Goal: Information Seeking & Learning: Learn about a topic

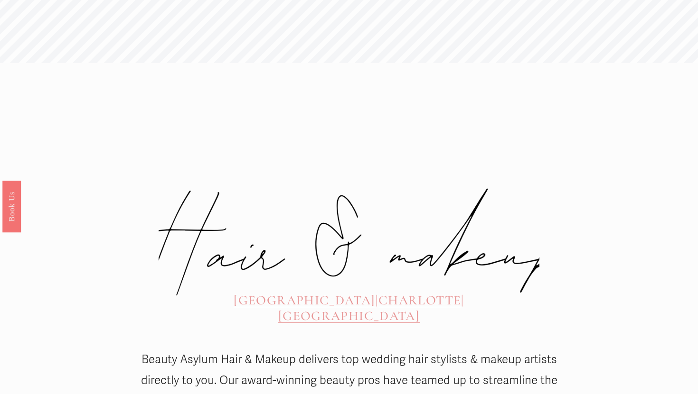
scroll to position [218, 0]
click at [244, 294] on span "[GEOGRAPHIC_DATA]" at bounding box center [304, 302] width 141 height 16
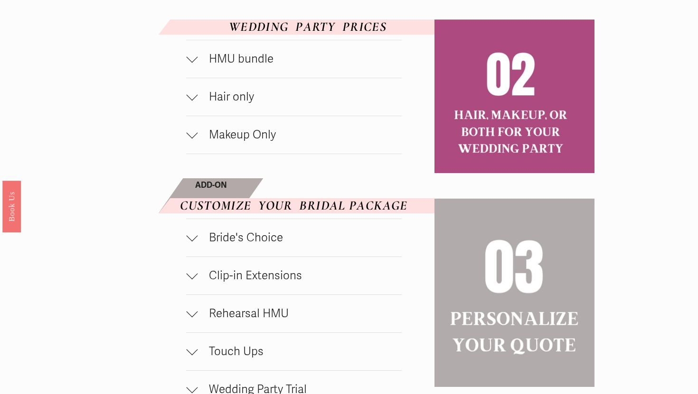
scroll to position [548, 0]
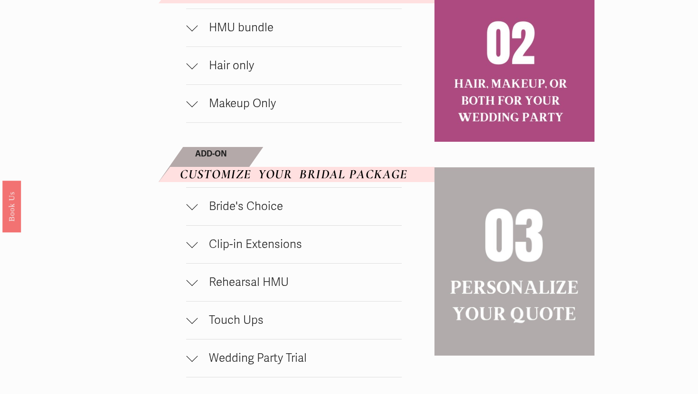
click at [198, 210] on span "Bride's Choice" at bounding box center [299, 207] width 204 height 14
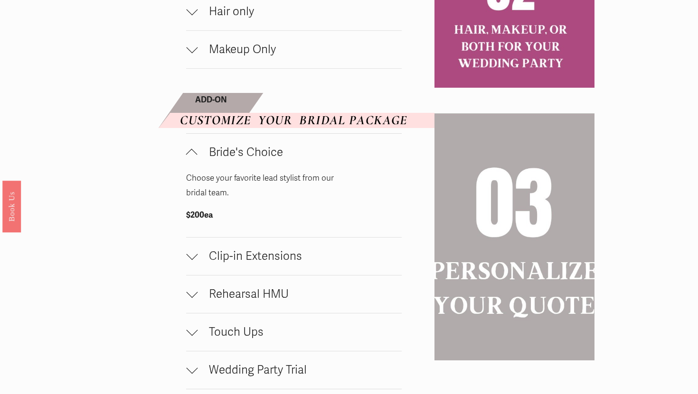
scroll to position [616, 0]
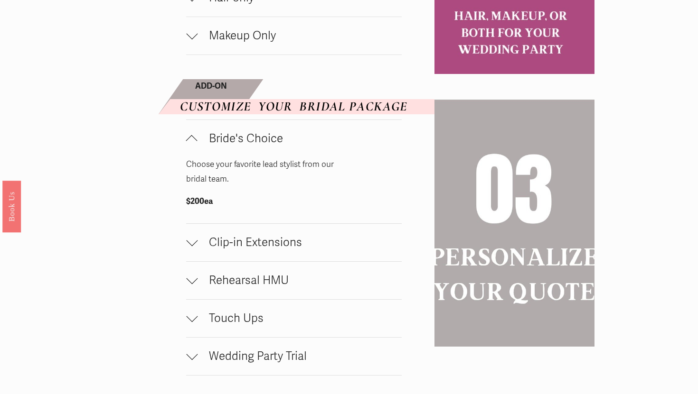
click at [192, 246] on div at bounding box center [191, 240] width 11 height 11
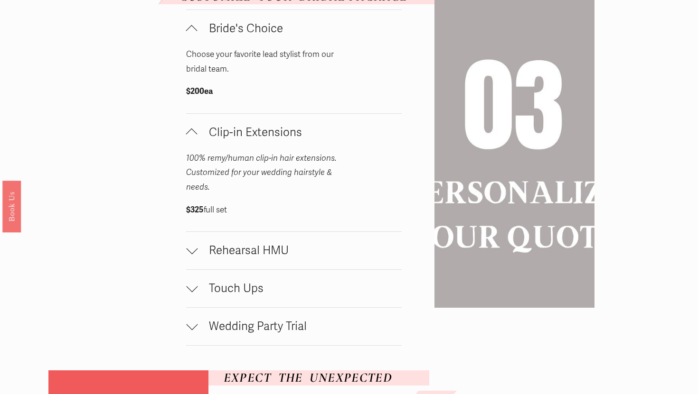
scroll to position [729, 0]
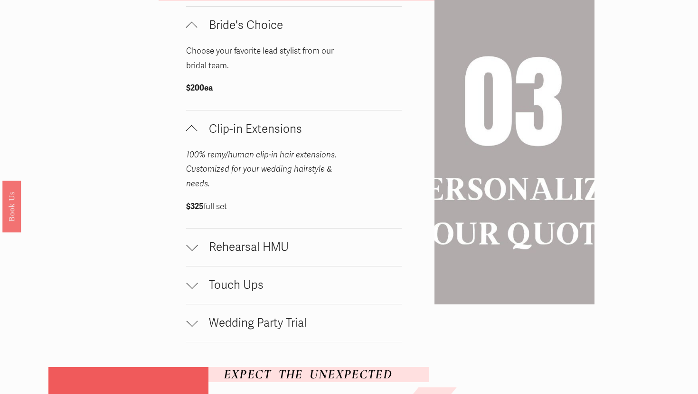
click at [197, 249] on div at bounding box center [191, 247] width 11 height 11
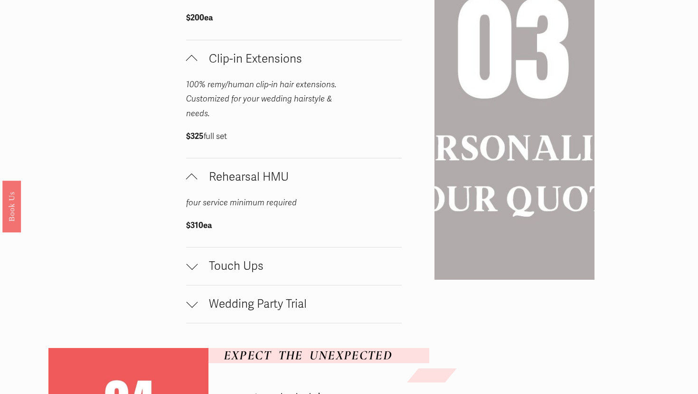
scroll to position [806, 0]
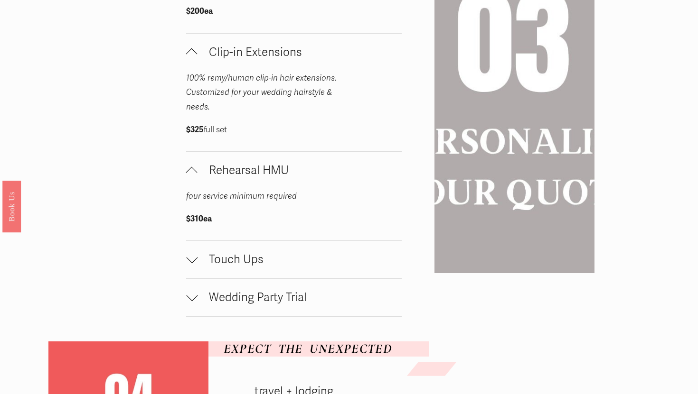
click at [197, 246] on button "Touch Ups" at bounding box center [293, 259] width 215 height 37
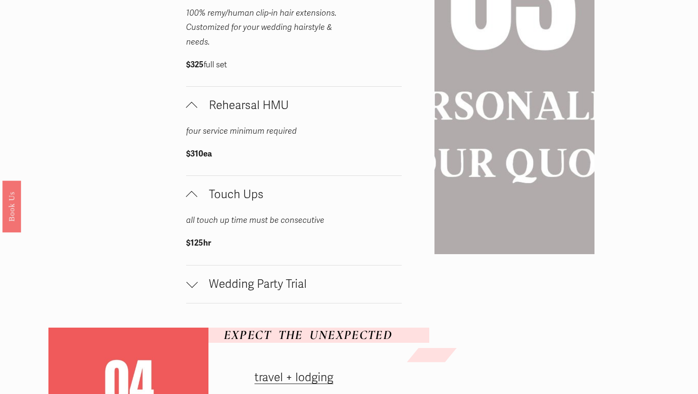
scroll to position [873, 0]
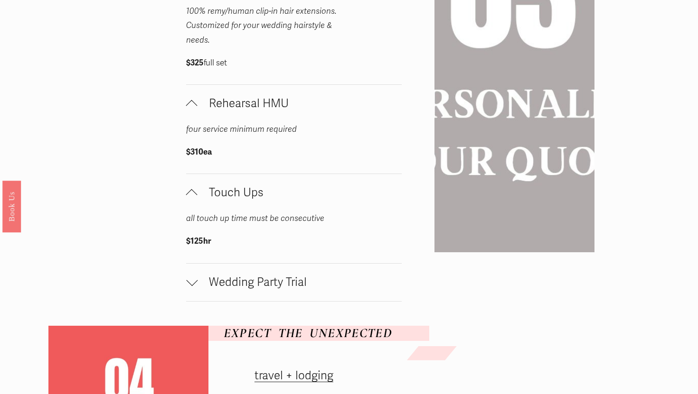
click at [194, 282] on div at bounding box center [191, 280] width 11 height 11
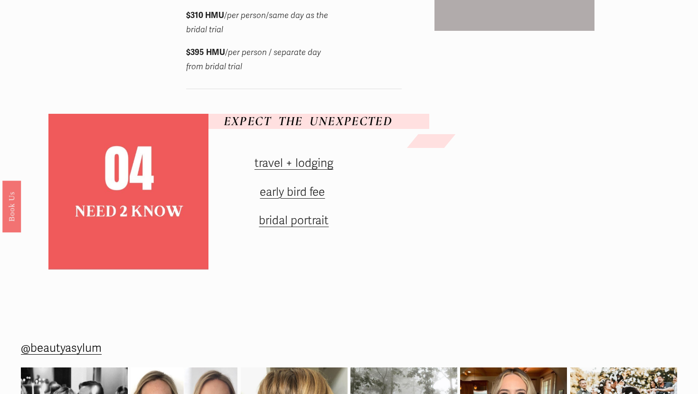
scroll to position [1169, 0]
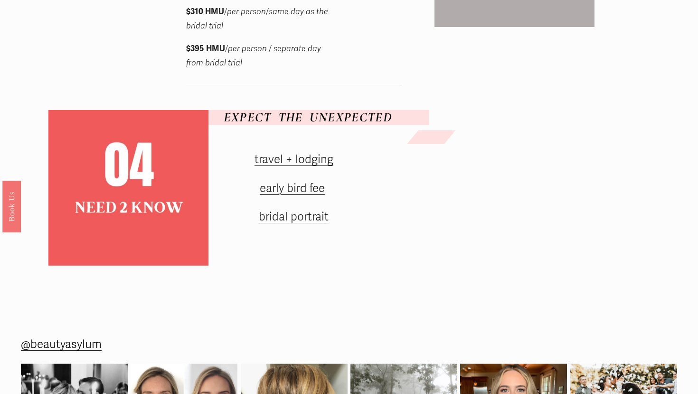
click at [316, 191] on link "early bird fee" at bounding box center [292, 189] width 65 height 14
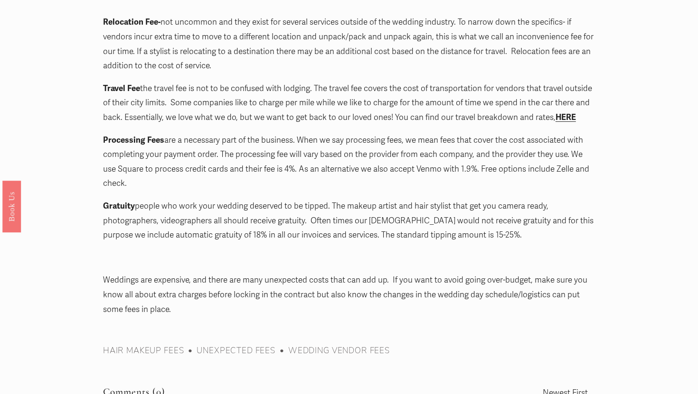
scroll to position [1398, 0]
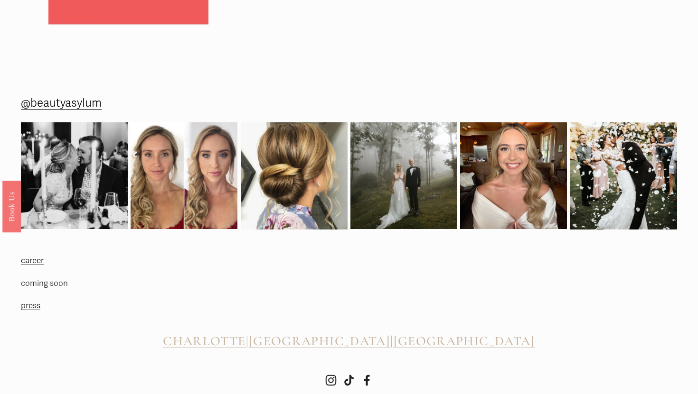
scroll to position [1078, 0]
